Goal: Task Accomplishment & Management: Manage account settings

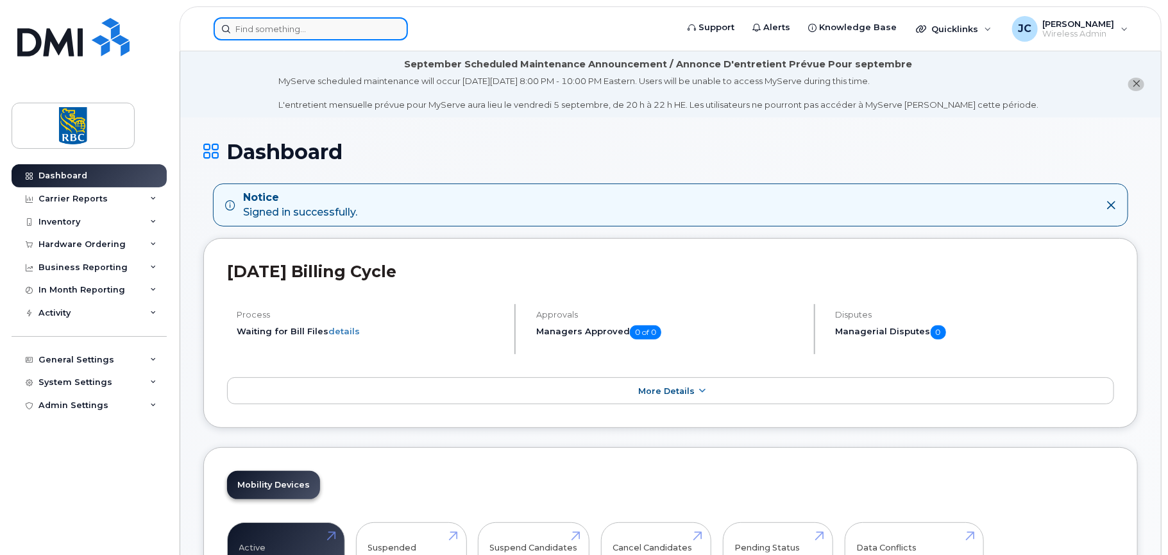
click at [247, 26] on input at bounding box center [311, 28] width 194 height 23
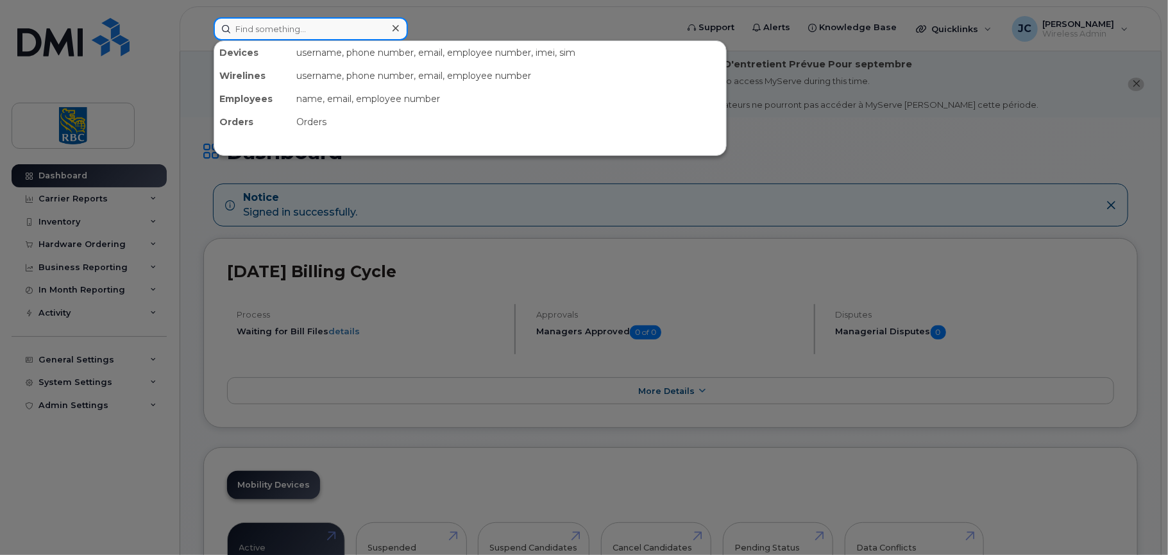
paste input "David Crane"
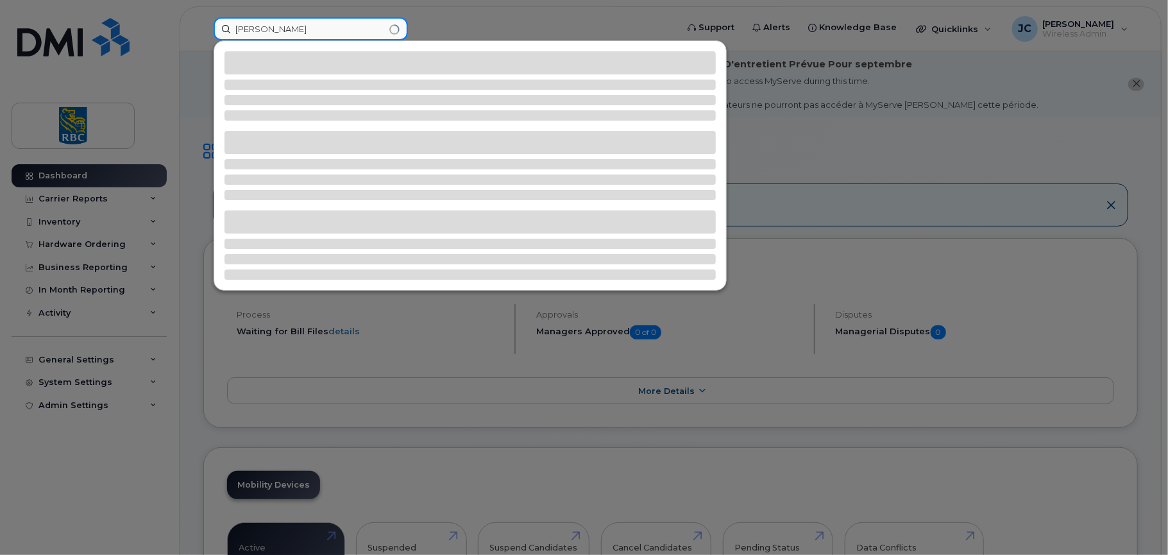
click at [255, 28] on input "[PERSON_NAME]" at bounding box center [311, 28] width 194 height 23
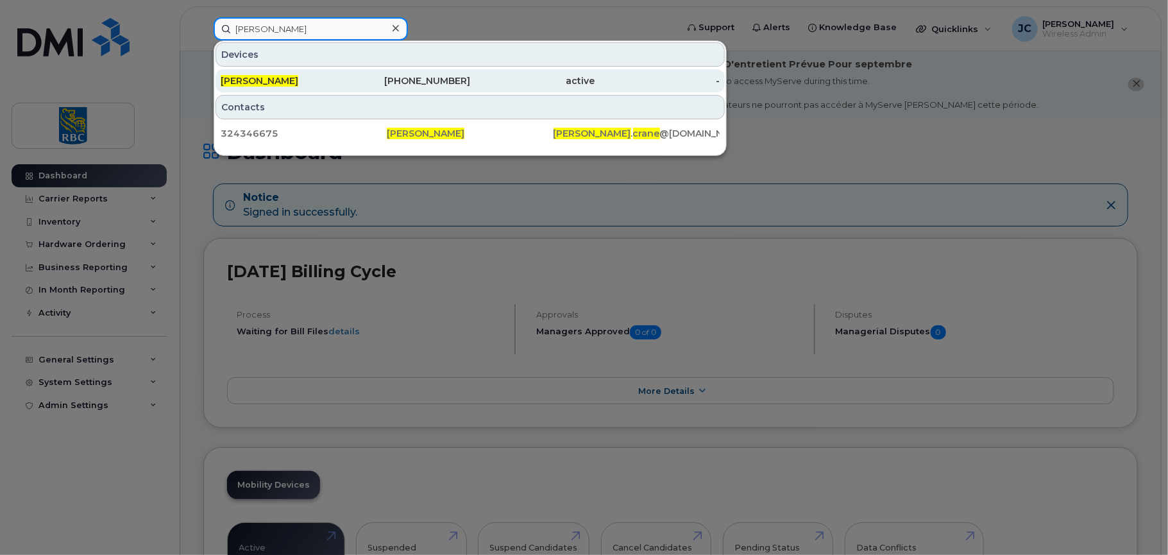
type input "[PERSON_NAME]"
click at [255, 76] on span "[PERSON_NAME]" at bounding box center [260, 81] width 78 height 12
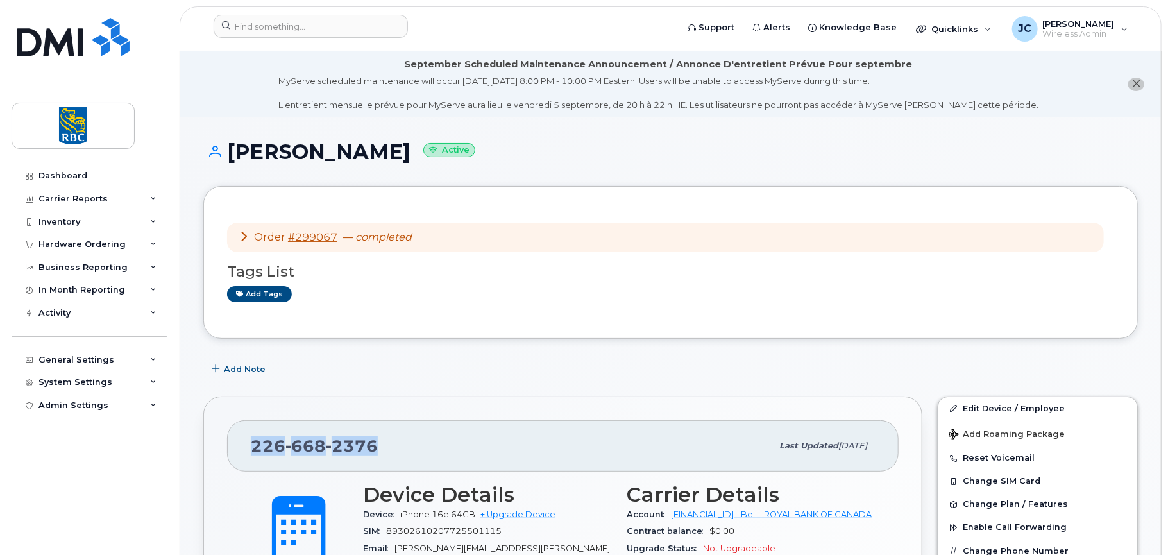
drag, startPoint x: 370, startPoint y: 444, endPoint x: 237, endPoint y: 447, distance: 133.4
click at [237, 447] on div "226 668 2376 Last updated Aug 27, 2025" at bounding box center [562, 445] width 671 height 51
copy span "226 668 2376"
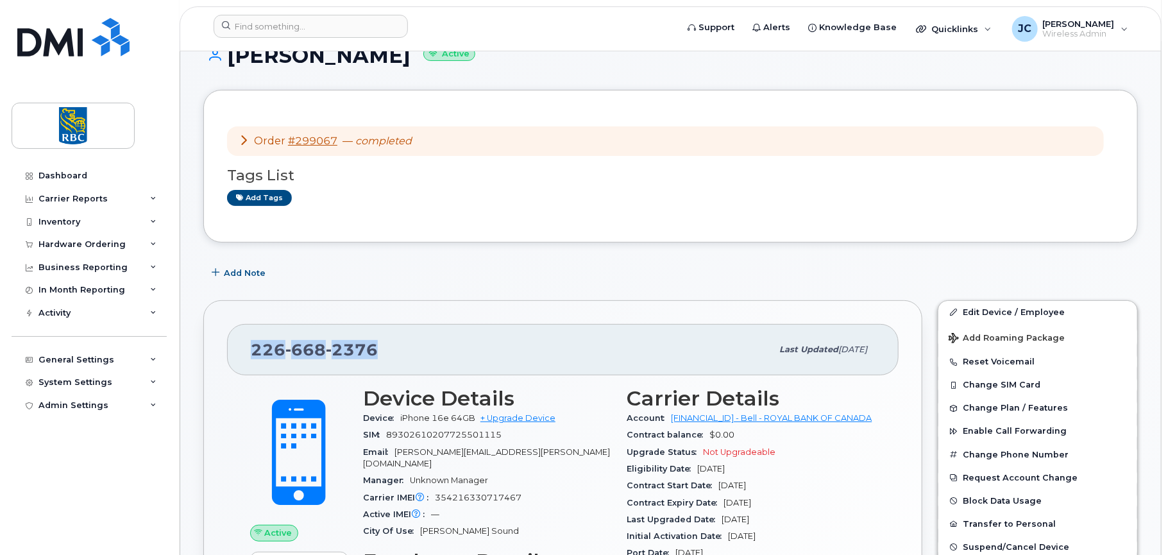
scroll to position [321, 0]
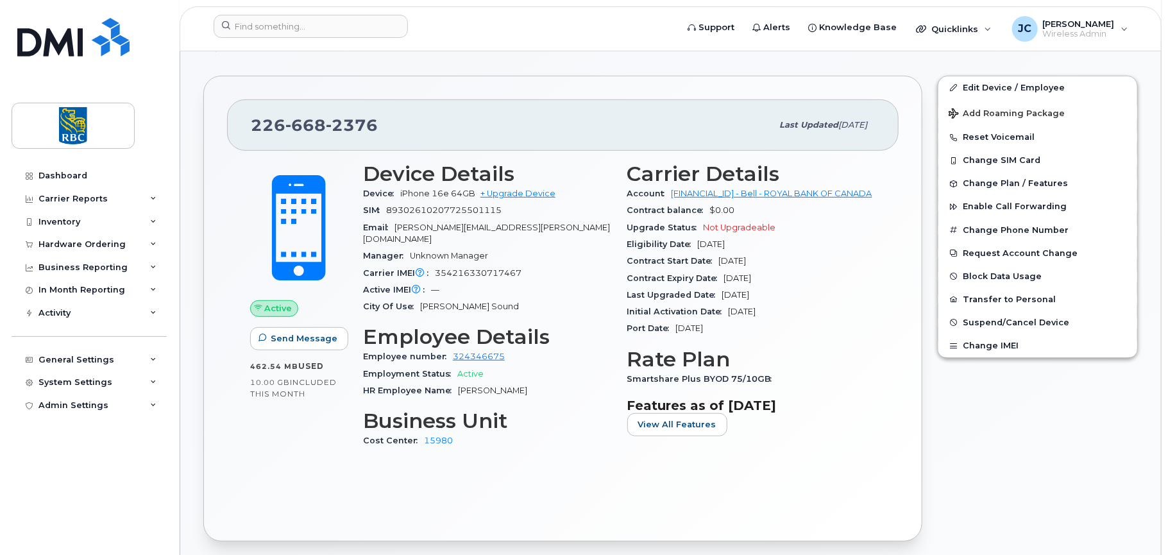
click at [872, 451] on div "Carrier Details Account 0526299293 - Bell - ROYAL BANK OF CANADA Contract balan…" at bounding box center [752, 311] width 264 height 312
click at [993, 156] on button "Change SIM Card" at bounding box center [1037, 160] width 199 height 23
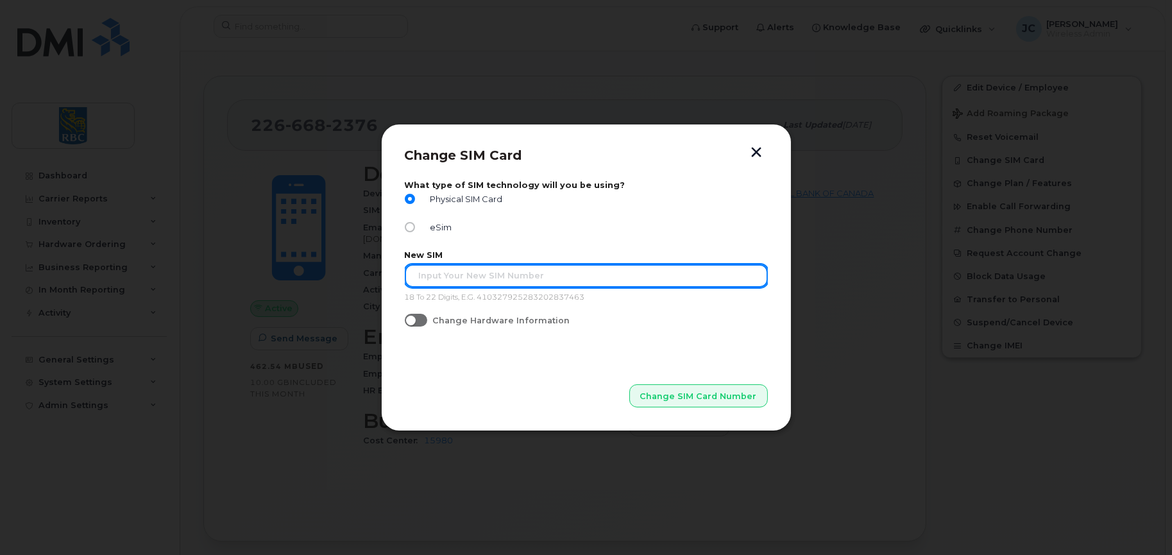
click at [466, 283] on input "text" at bounding box center [586, 275] width 363 height 23
paste input "89302610207725501115"
type input "89302610207725501115"
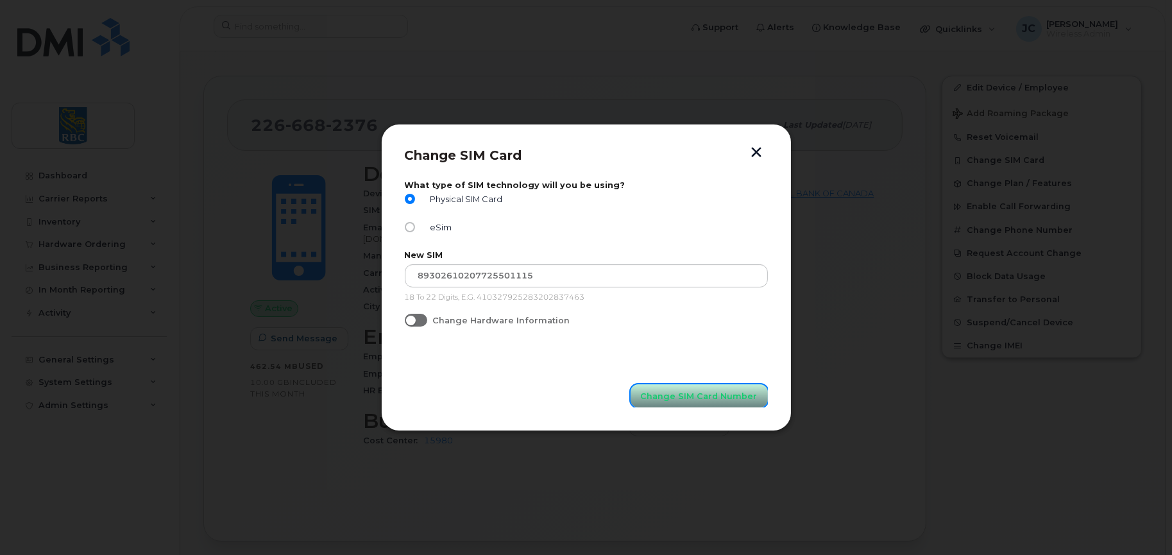
click at [698, 395] on span "Change SIM Card Number" at bounding box center [699, 396] width 117 height 12
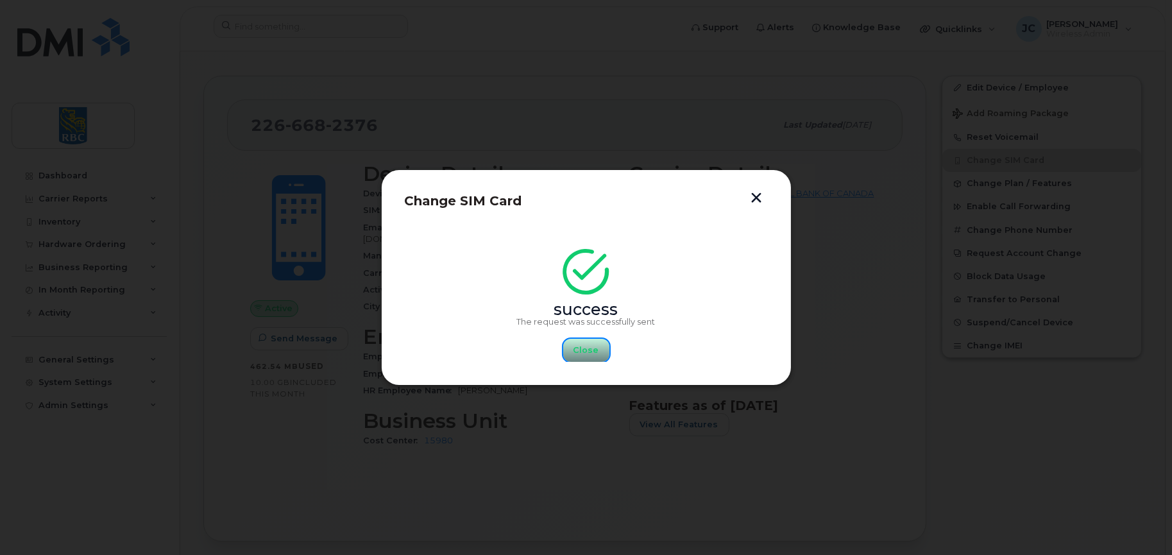
click at [585, 347] on span "Close" at bounding box center [586, 350] width 26 height 12
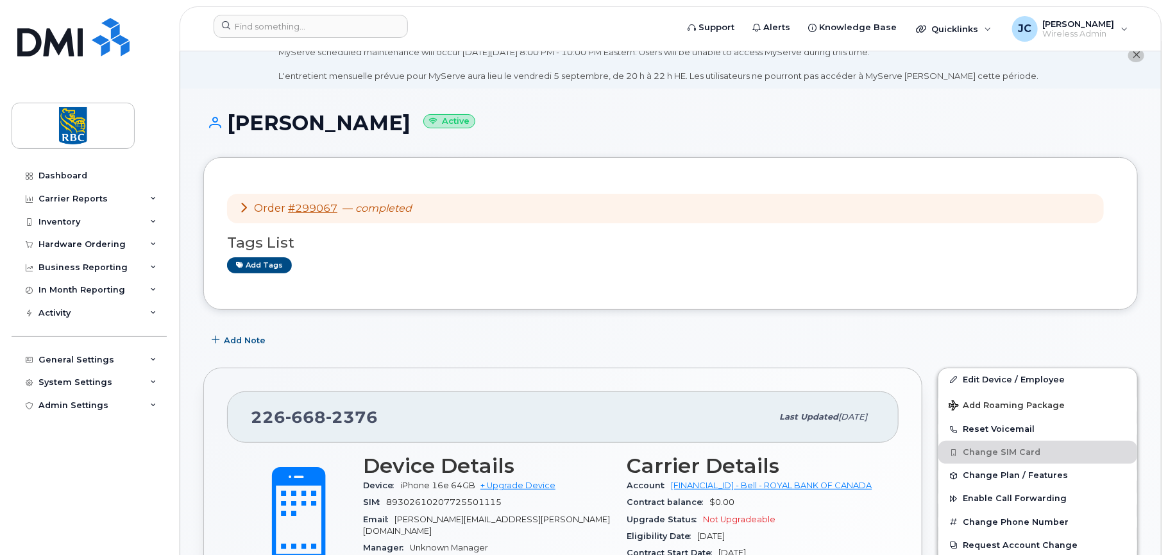
scroll to position [0, 0]
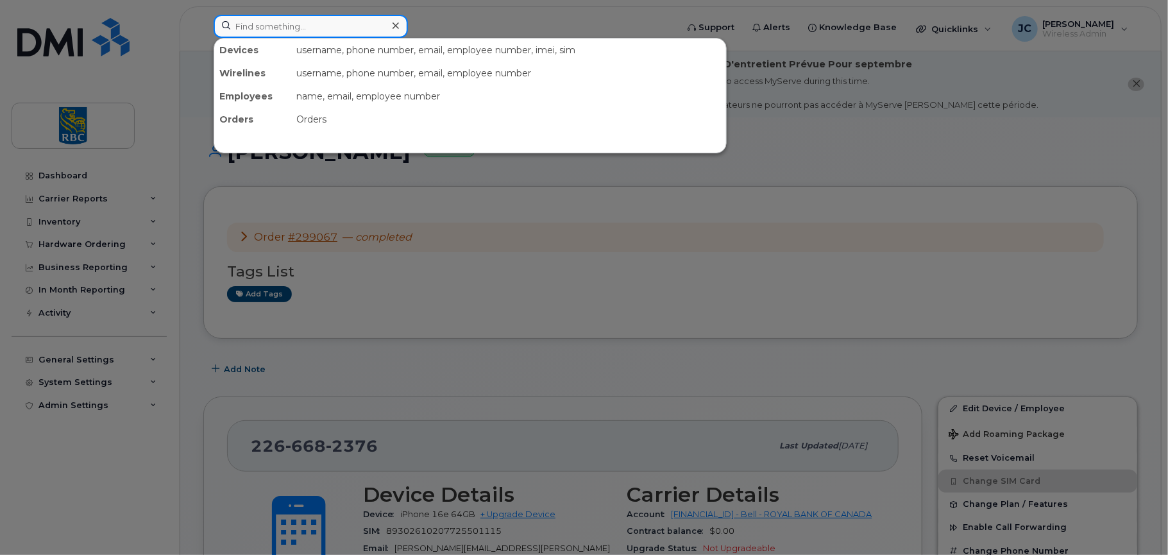
click at [340, 36] on input at bounding box center [311, 26] width 194 height 23
paste input "226-668-2376"
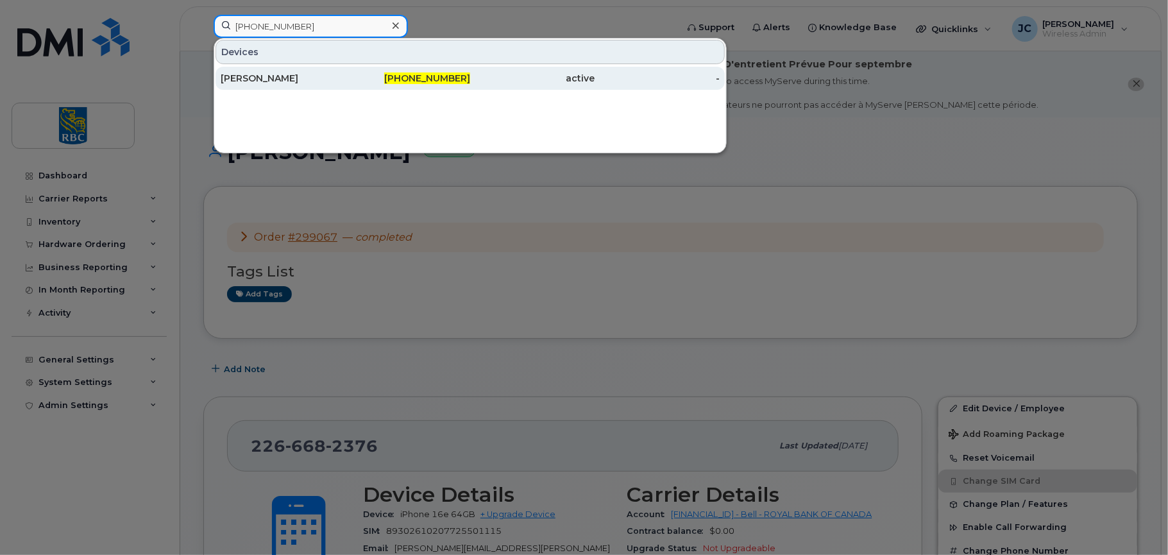
type input "226-668-2376"
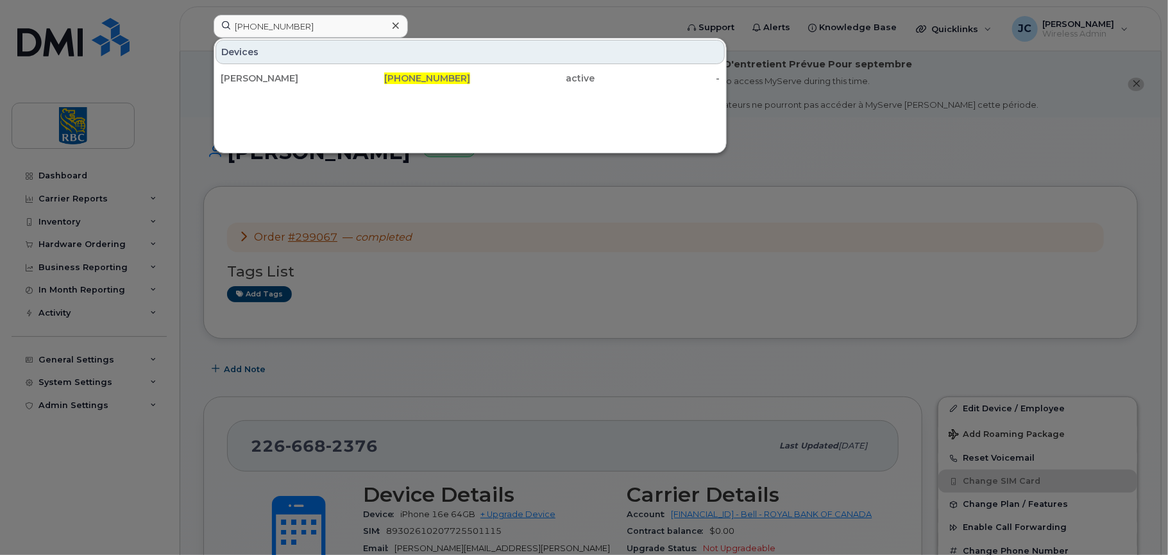
drag, startPoint x: 245, startPoint y: 74, endPoint x: 448, endPoint y: 122, distance: 208.9
click at [245, 74] on div "[PERSON_NAME]" at bounding box center [283, 78] width 125 height 13
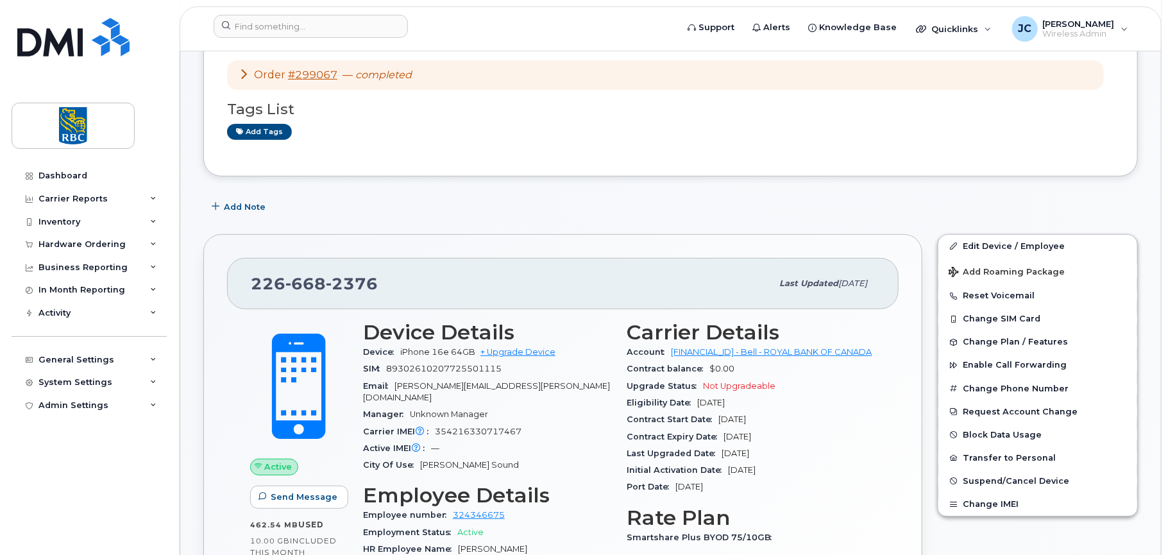
scroll to position [321, 0]
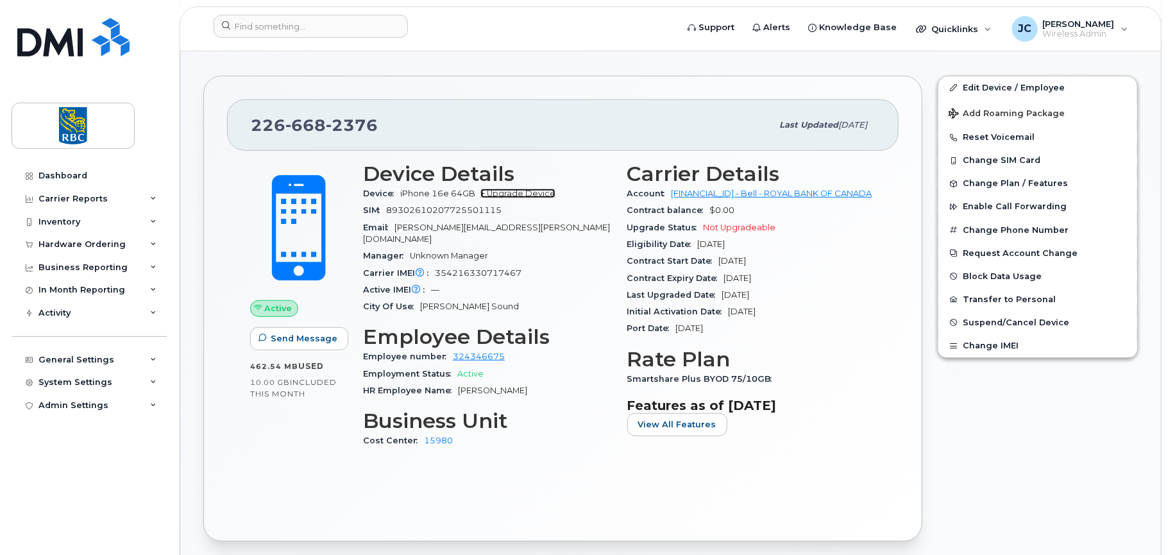
click at [523, 190] on link "+ Upgrade Device" at bounding box center [517, 194] width 75 height 10
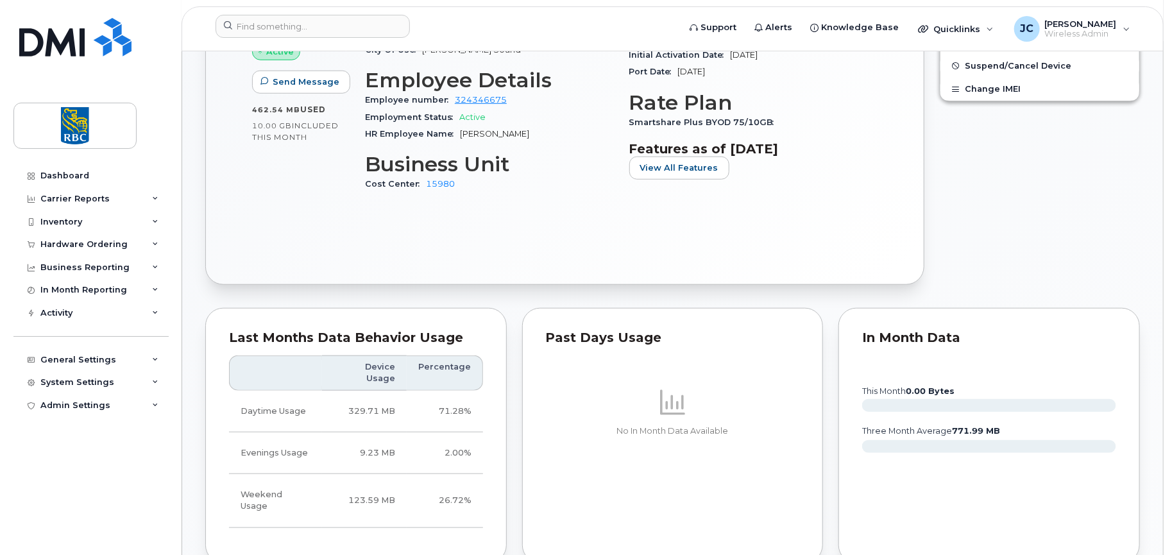
scroll to position [321, 0]
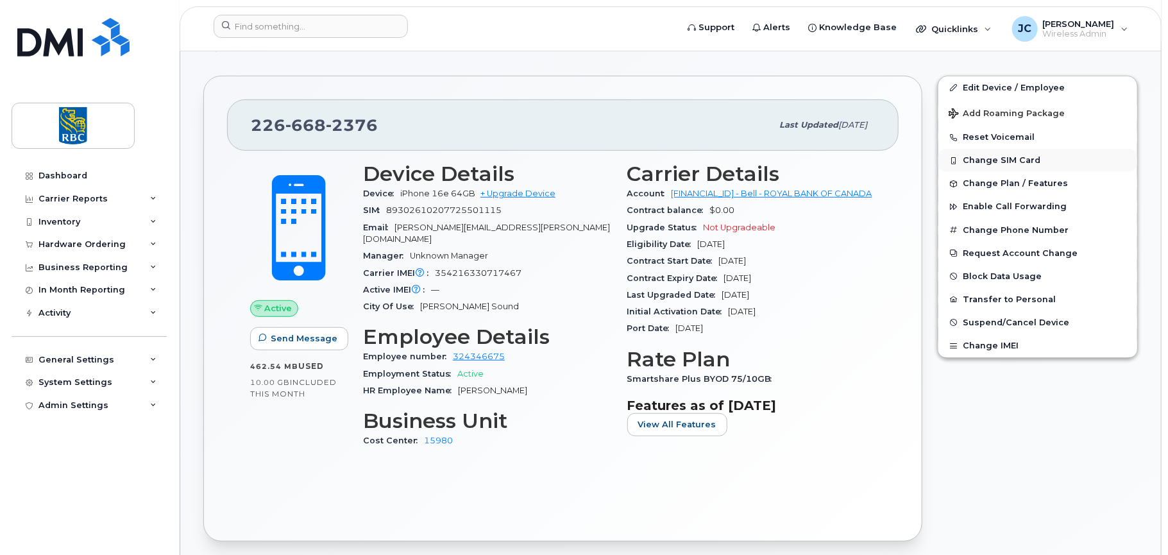
click at [1001, 153] on button "Change SIM Card" at bounding box center [1037, 160] width 199 height 23
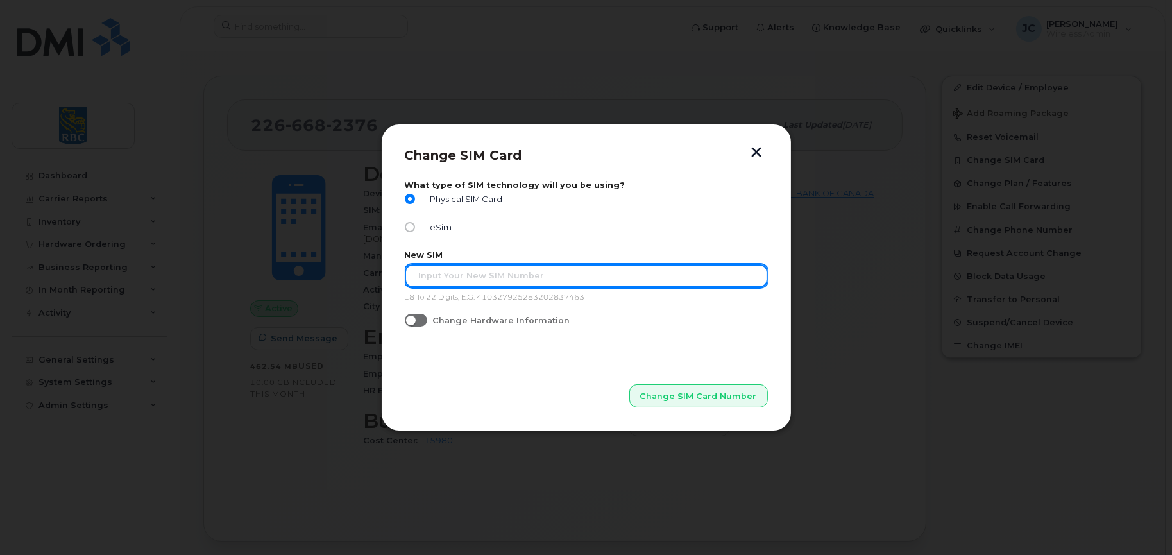
click at [435, 277] on input "text" at bounding box center [586, 275] width 363 height 23
paste input "1. Open Settings: Locate and tap the "Settings" app on your iPhone's home scree…"
type input "1. Open Settings: Locate and tap the "Settings" app on your iPhone's home scree…"
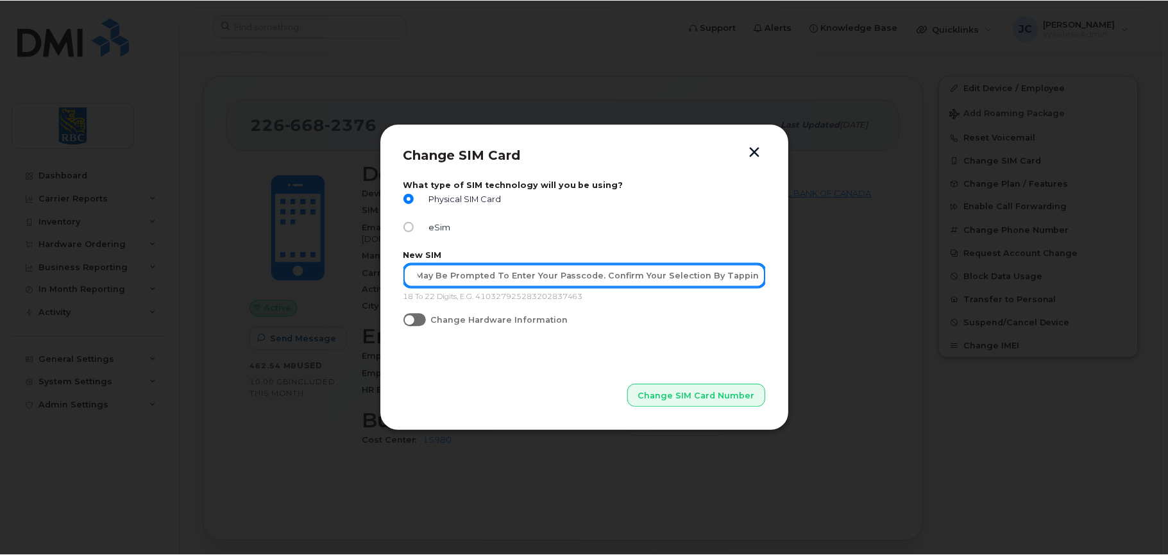
scroll to position [0, 0]
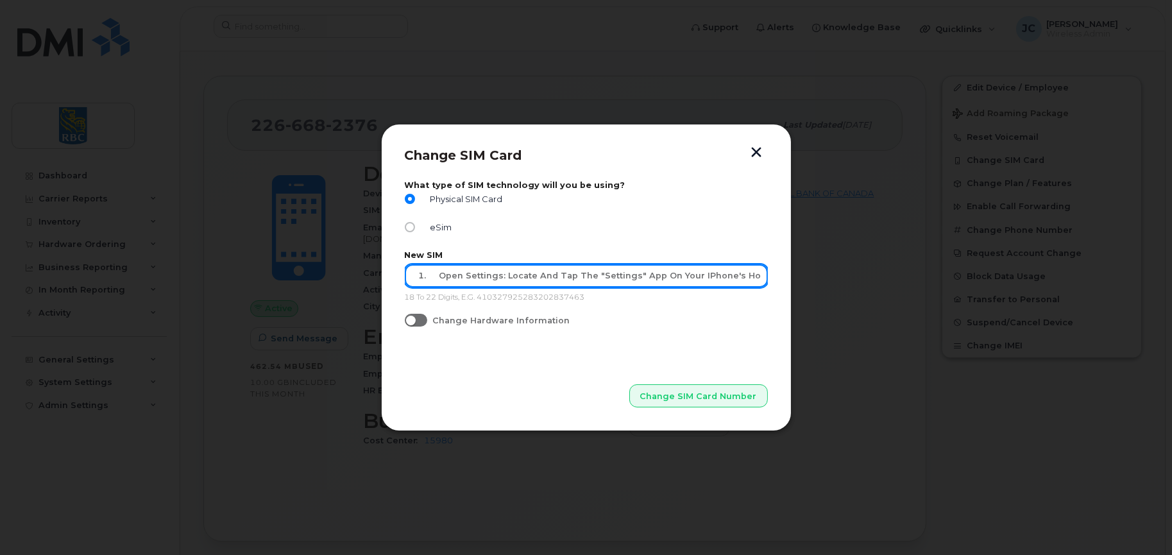
drag, startPoint x: 761, startPoint y: 272, endPoint x: -21, endPoint y: 208, distance: 783.7
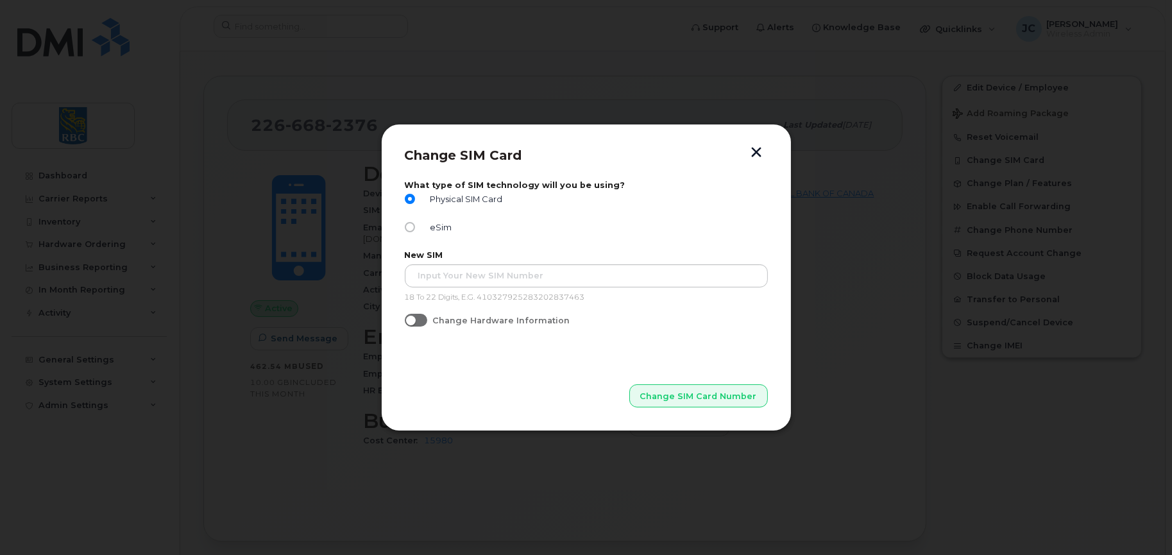
drag, startPoint x: 943, startPoint y: 355, endPoint x: 936, endPoint y: 352, distance: 7.5
click at [943, 355] on div at bounding box center [586, 277] width 1172 height 555
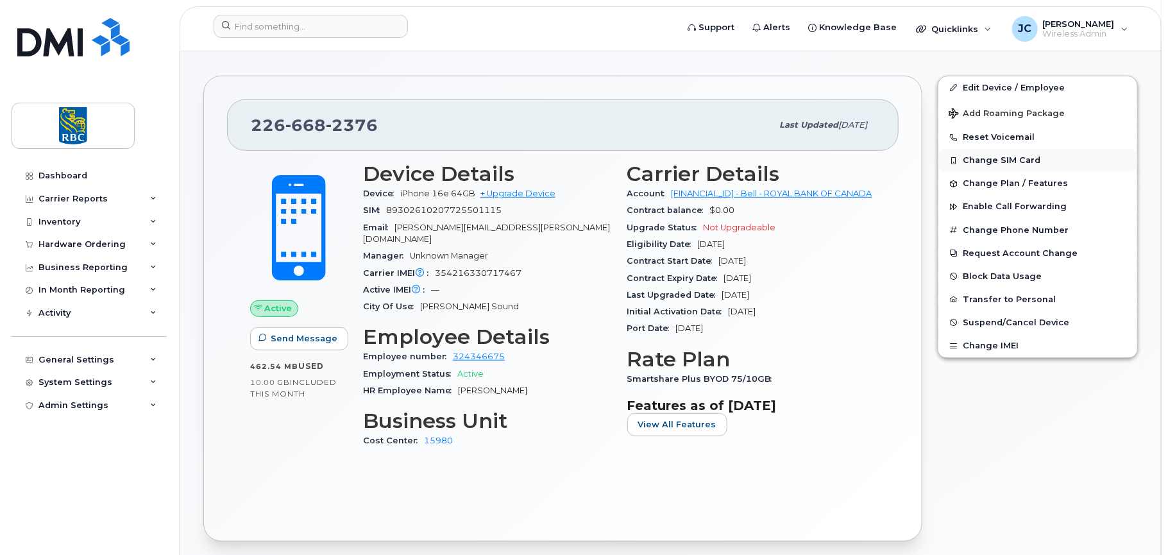
click at [1008, 153] on button "Change SIM Card" at bounding box center [1037, 160] width 199 height 23
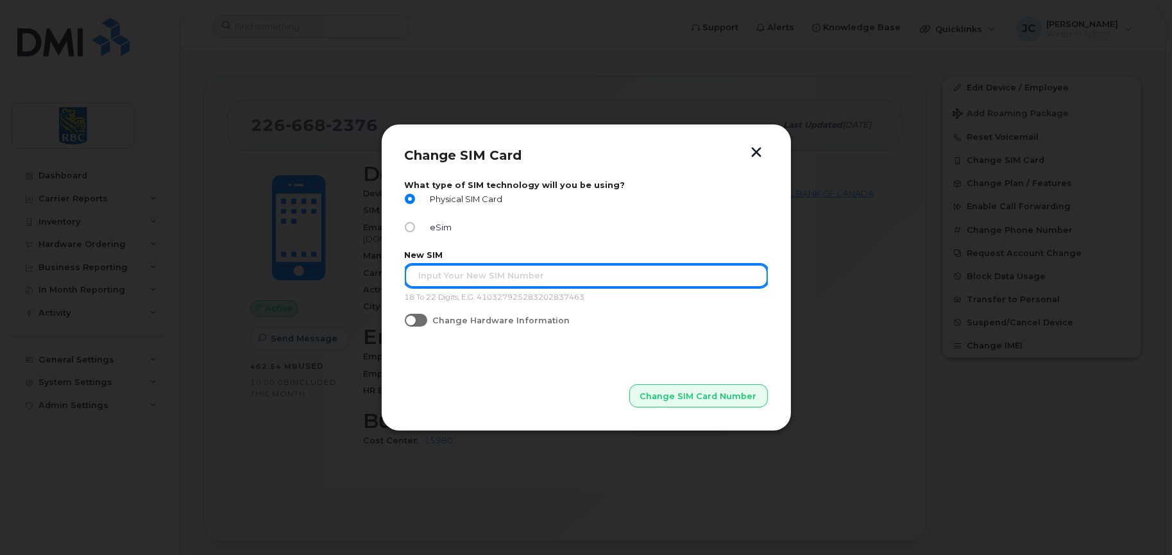
click at [444, 274] on input "text" at bounding box center [586, 275] width 363 height 23
paste input "89302610206000309186"
click at [419, 273] on input "89302610206000309186" at bounding box center [586, 275] width 363 height 23
type input "89302610206000309186"
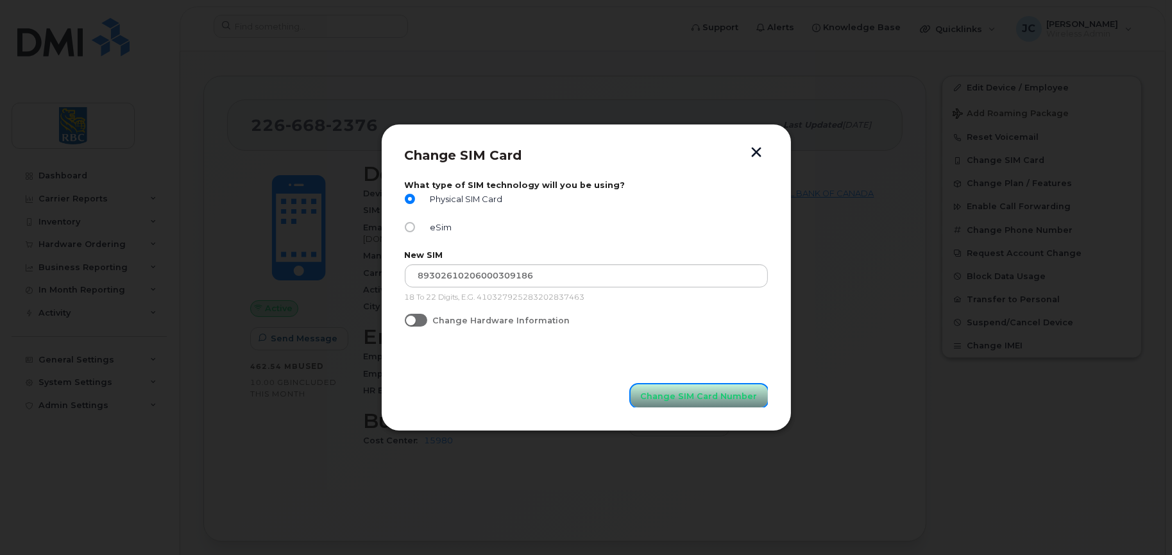
click at [713, 392] on span "Change SIM Card Number" at bounding box center [699, 396] width 117 height 12
click at [971, 289] on div at bounding box center [586, 277] width 1172 height 555
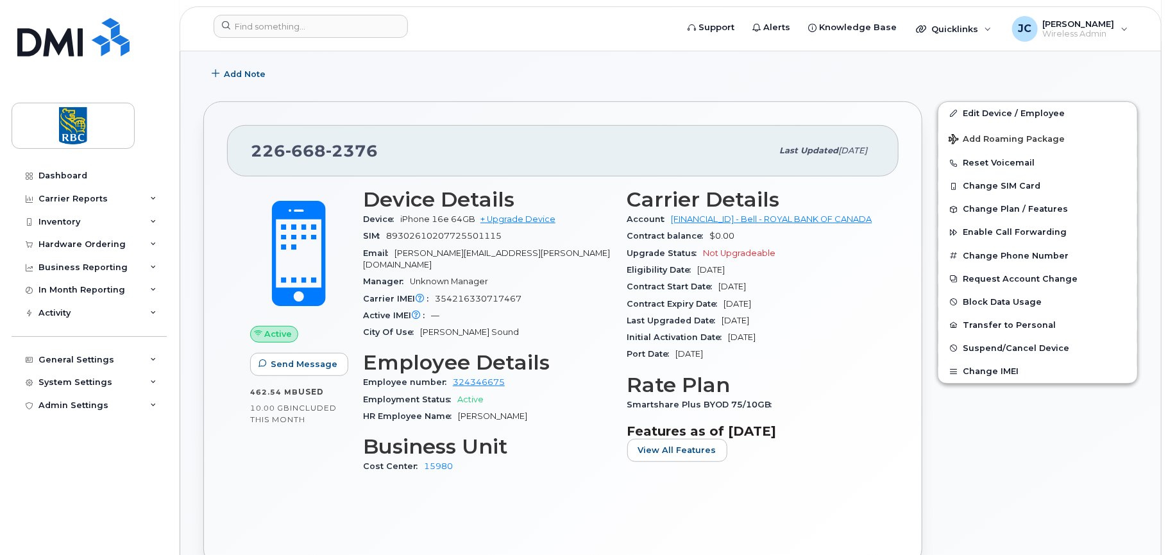
scroll to position [192, 0]
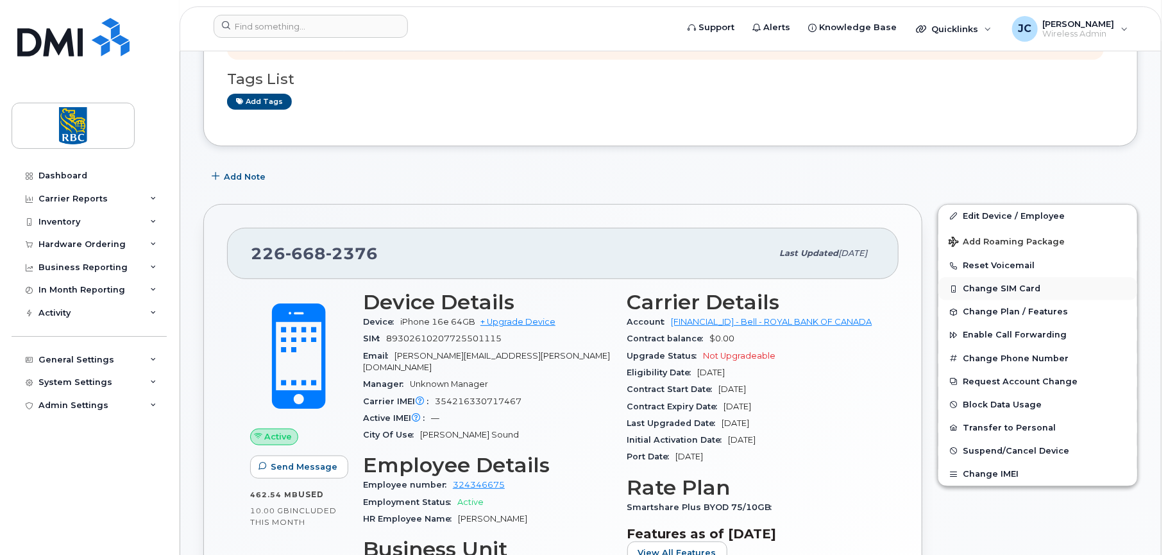
click at [1014, 282] on button "Change SIM Card" at bounding box center [1037, 288] width 199 height 23
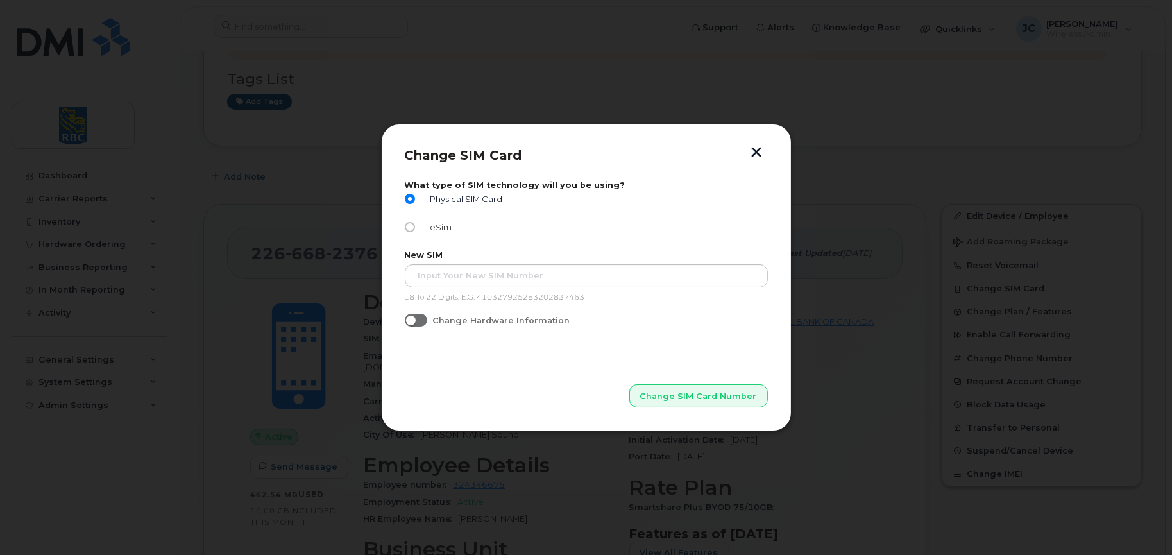
click at [411, 226] on input "eSim" at bounding box center [410, 227] width 10 height 10
radio input "true"
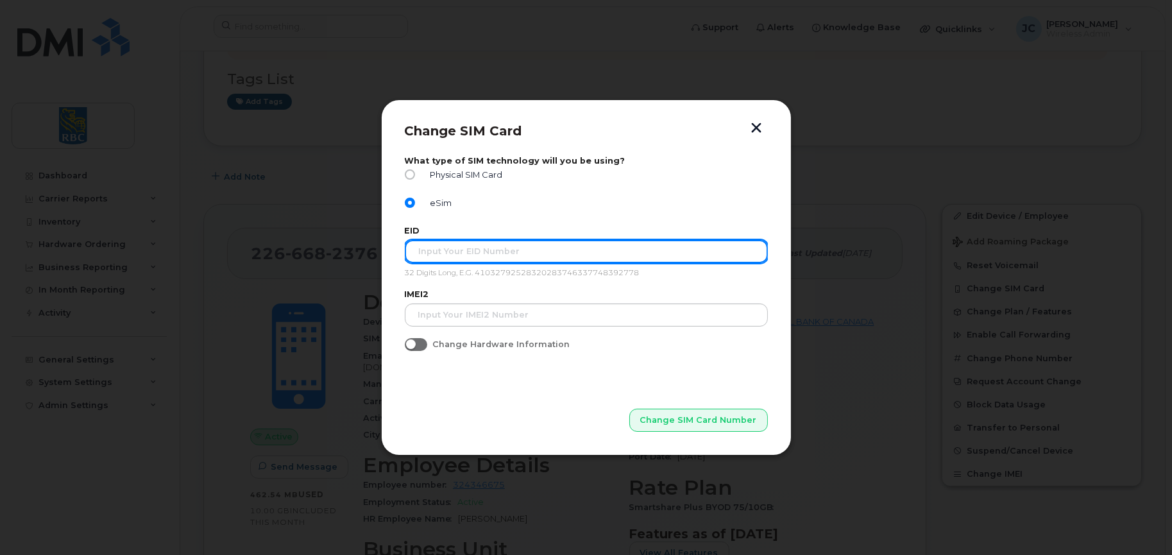
click at [464, 253] on input "text" at bounding box center [586, 251] width 363 height 23
paste input "89043052010008887025010580172511"
type input "89043052010008887025010580172511"
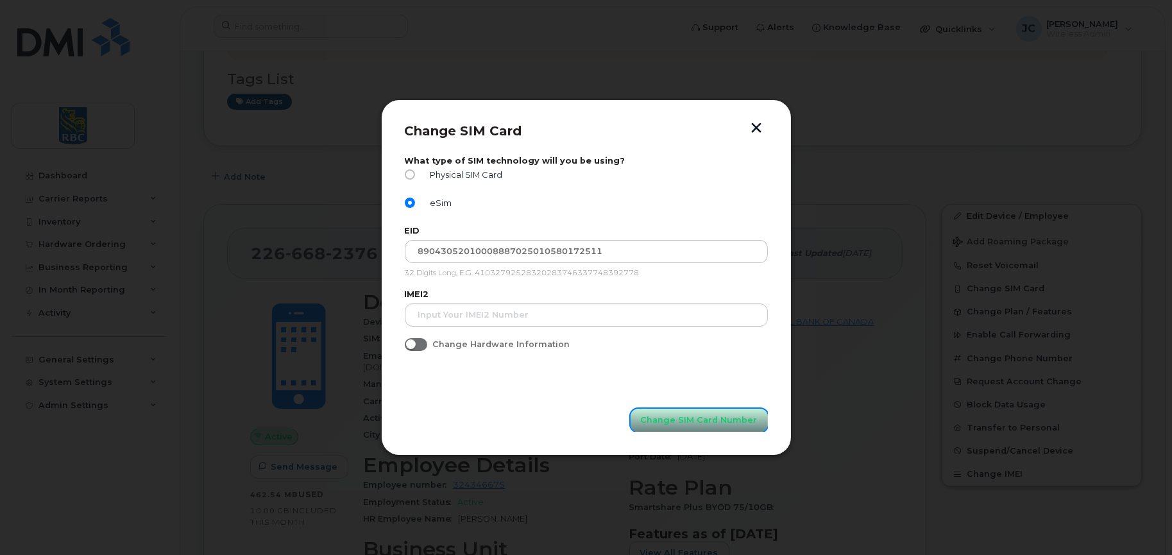
click at [669, 420] on span "Change SIM Card Number" at bounding box center [699, 420] width 117 height 12
click at [488, 416] on p "Change SIM Card Number" at bounding box center [586, 399] width 363 height 64
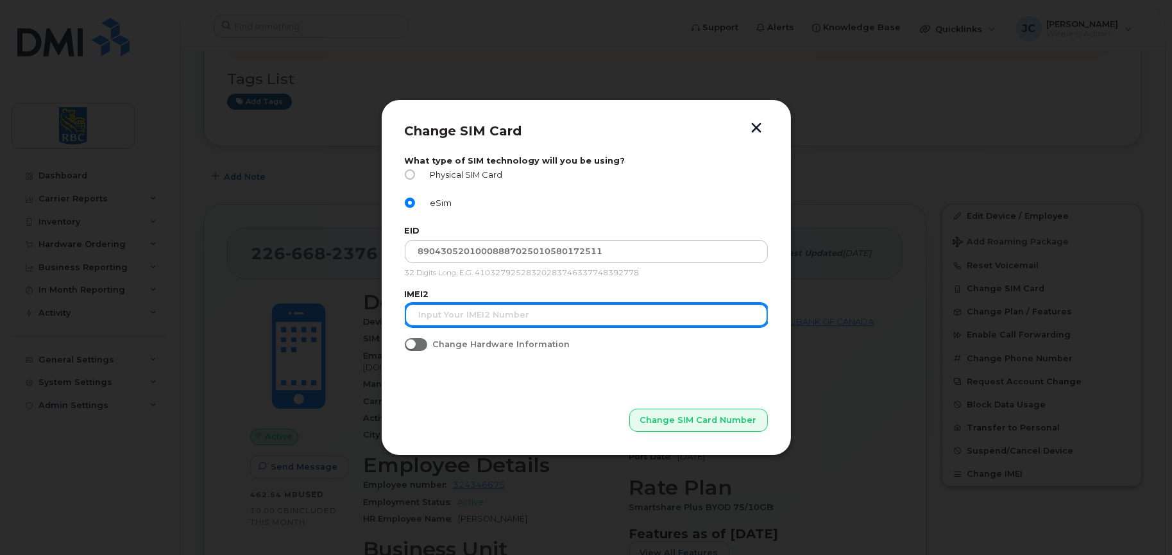
click at [439, 311] on input "text" at bounding box center [586, 314] width 363 height 23
paste input "35 421633102599 3"
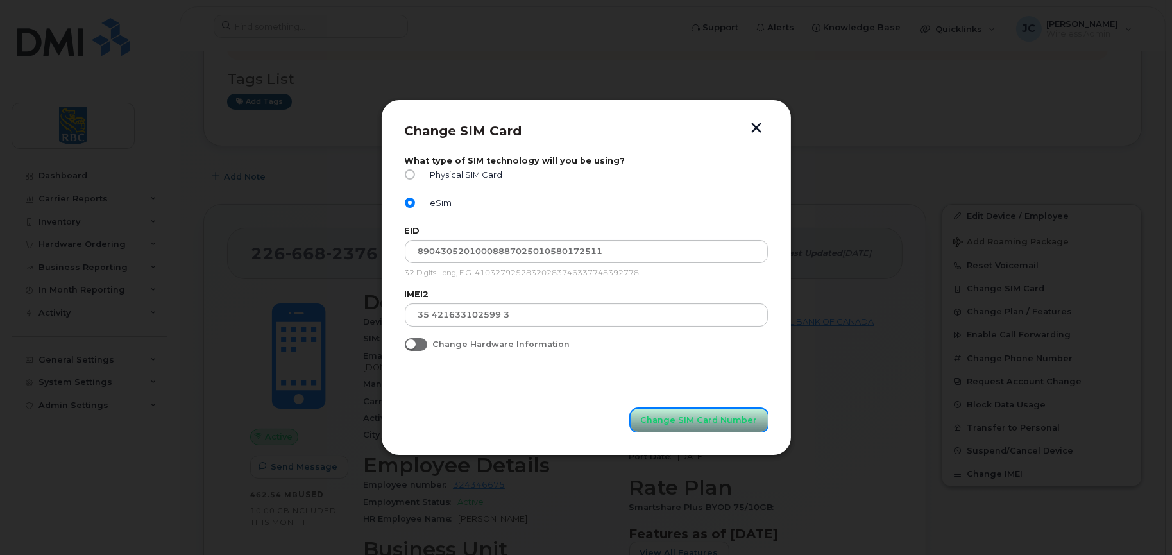
click at [702, 420] on span "Change SIM Card Number" at bounding box center [699, 420] width 117 height 12
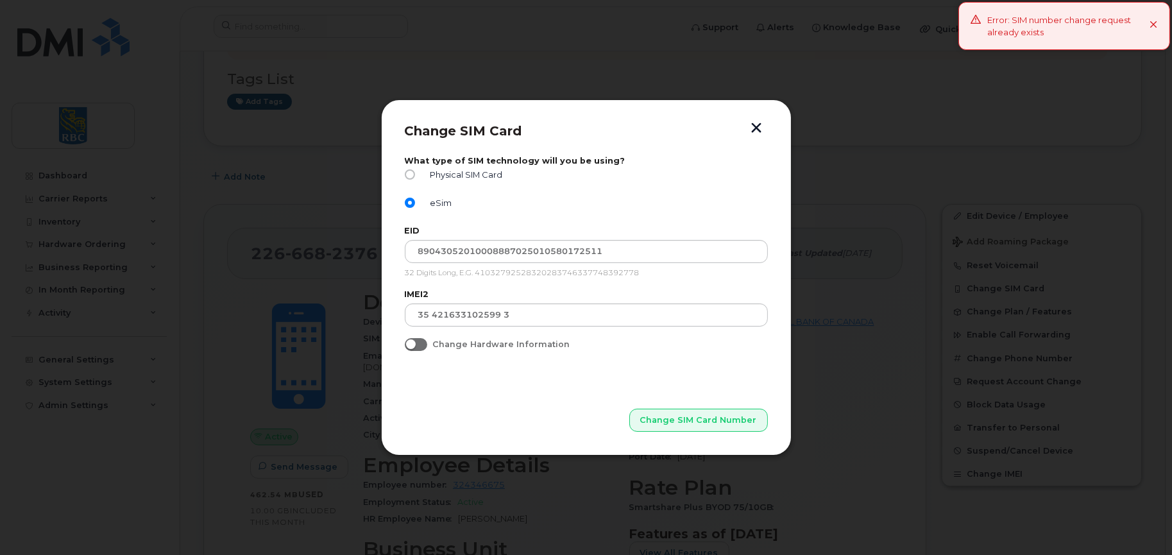
click at [614, 399] on p "Change SIM Card Number" at bounding box center [586, 399] width 363 height 64
click at [428, 316] on input "35 421633102599 3" at bounding box center [586, 314] width 363 height 23
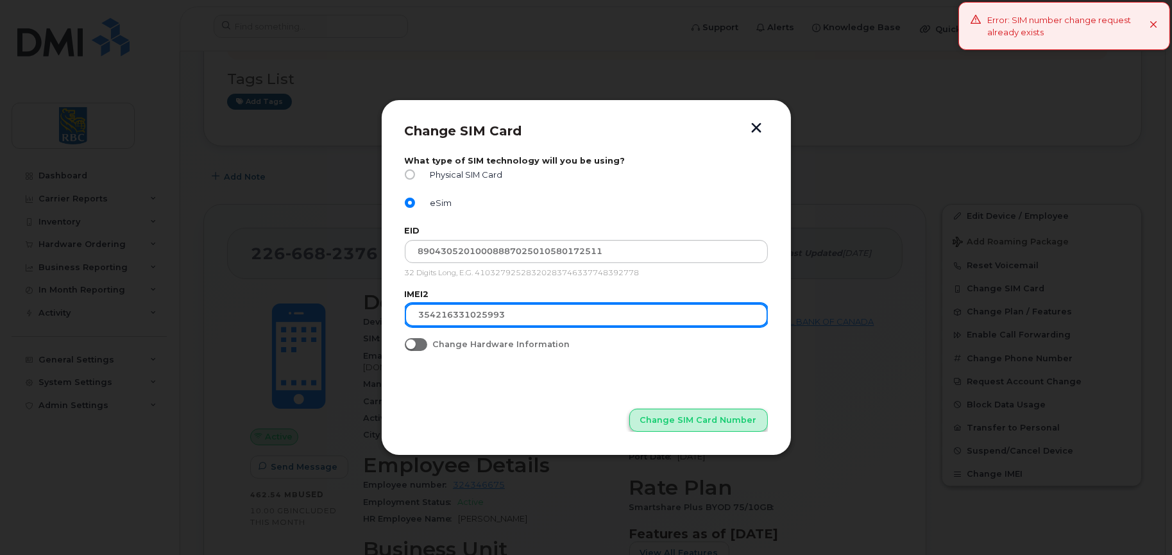
type input "354216331025993"
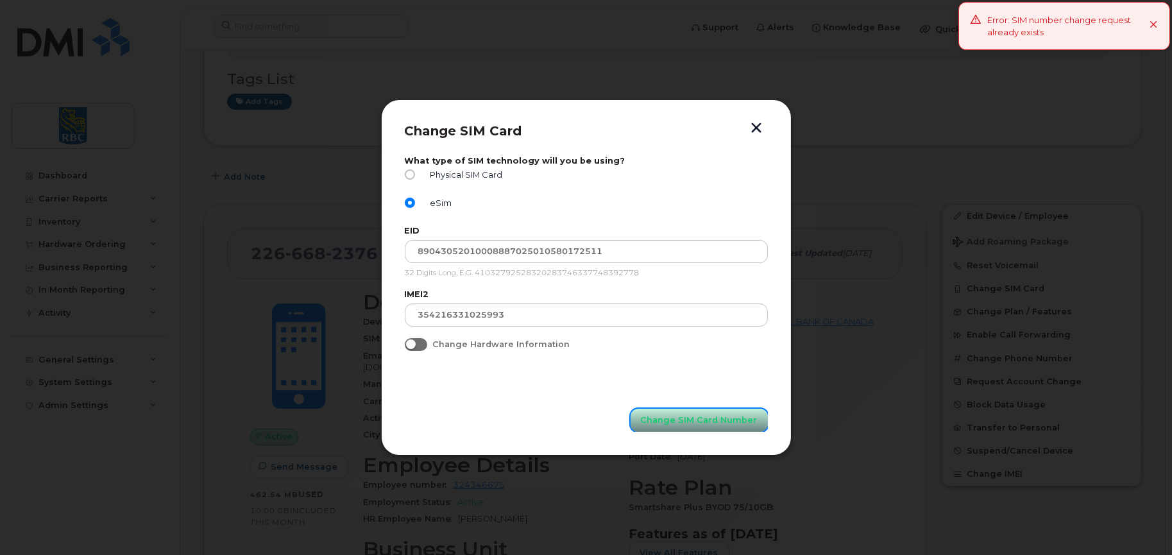
click at [703, 416] on span "Change SIM Card Number" at bounding box center [699, 420] width 117 height 12
click at [757, 125] on button "button" at bounding box center [756, 128] width 19 height 13
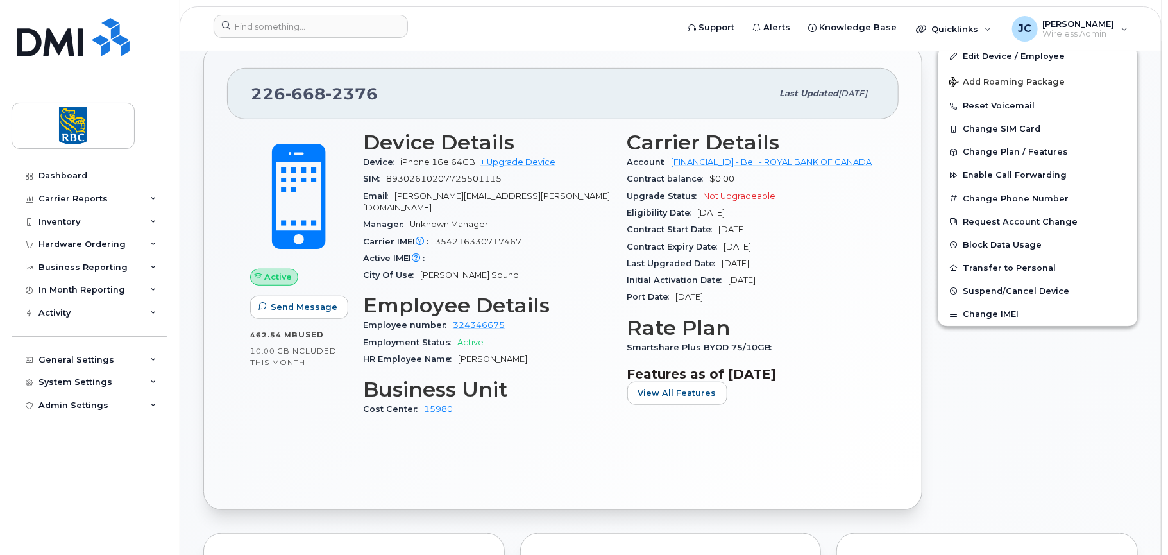
scroll to position [385, 0]
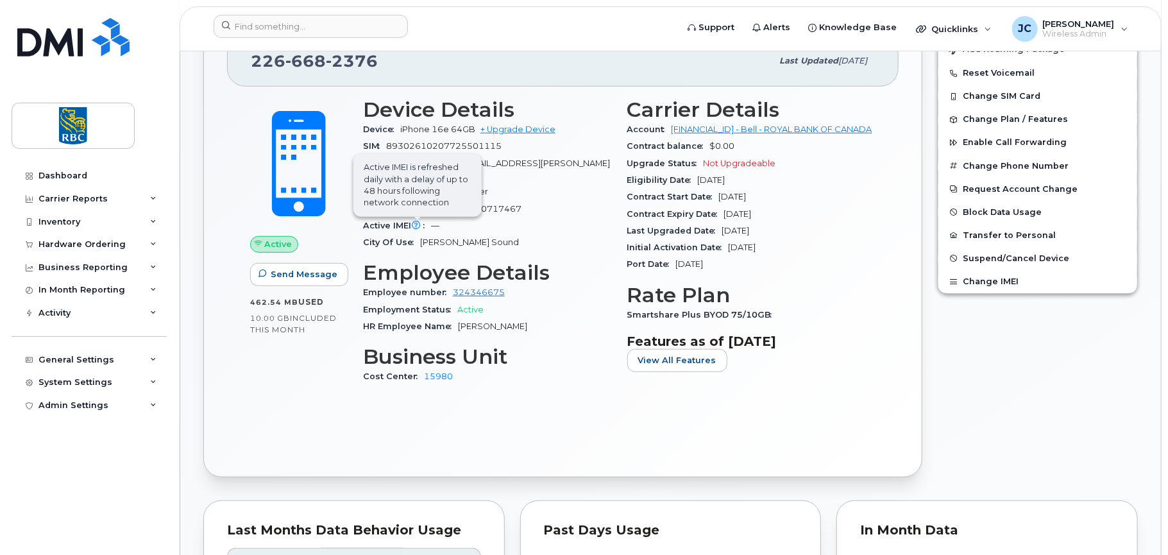
click at [418, 221] on icon at bounding box center [416, 225] width 8 height 8
click at [419, 205] on icon at bounding box center [420, 209] width 8 height 8
click at [891, 421] on div "Active Send Message 462.54 MB  used 10.00 GB  included this month Device Detail…" at bounding box center [562, 270] width 671 height 366
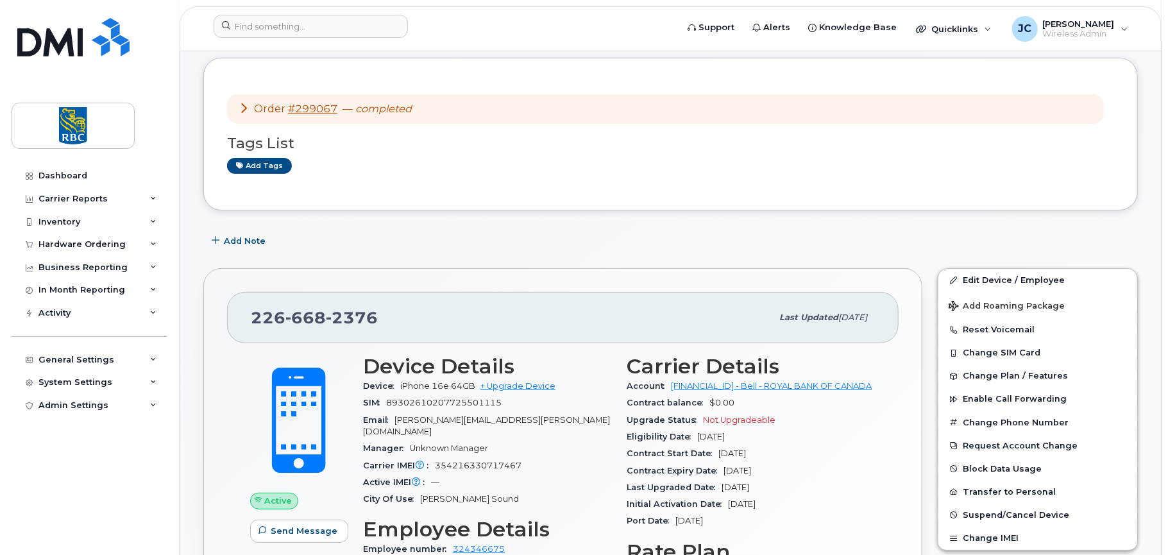
scroll to position [192, 0]
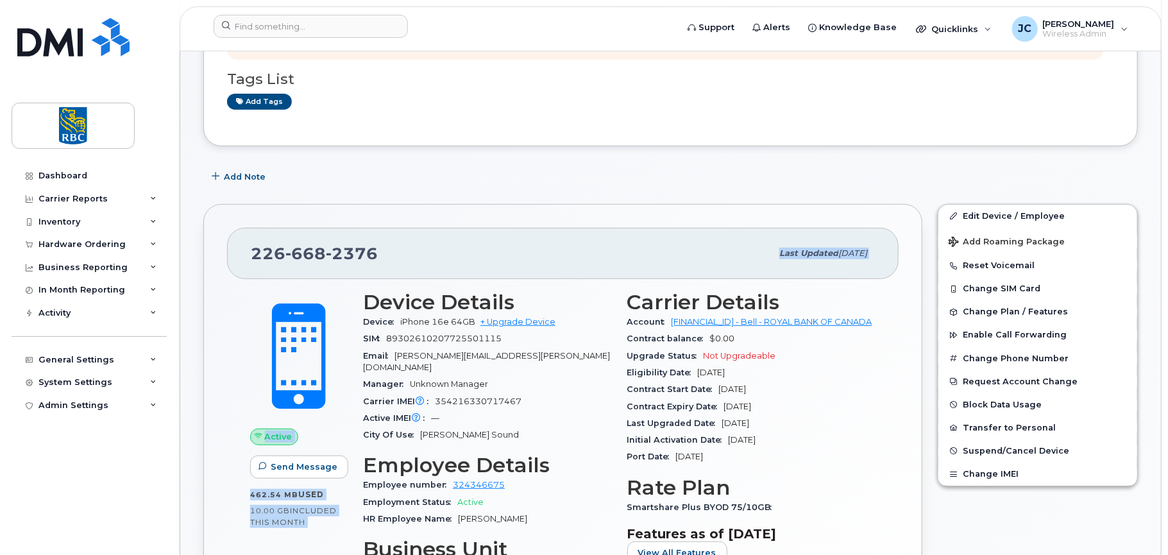
drag, startPoint x: 364, startPoint y: 300, endPoint x: 618, endPoint y: 271, distance: 255.7
click at [620, 271] on div "[PHONE_NUMBER] Last updated [DATE] Active Send Message 462.54 MB  used 10.00 GB…" at bounding box center [562, 437] width 719 height 466
drag, startPoint x: 250, startPoint y: 248, endPoint x: 814, endPoint y: 437, distance: 594.7
click at [814, 437] on div "[PHONE_NUMBER] Last updated [DATE] Active Send Message 462.54 MB  used 10.00 GB…" at bounding box center [562, 437] width 719 height 466
copy div "[PHONE_NUMBER] Last updated [DATE] Active Send Message 462.54 MB  used 10.00 GB…"
